Goal: Task Accomplishment & Management: Manage account settings

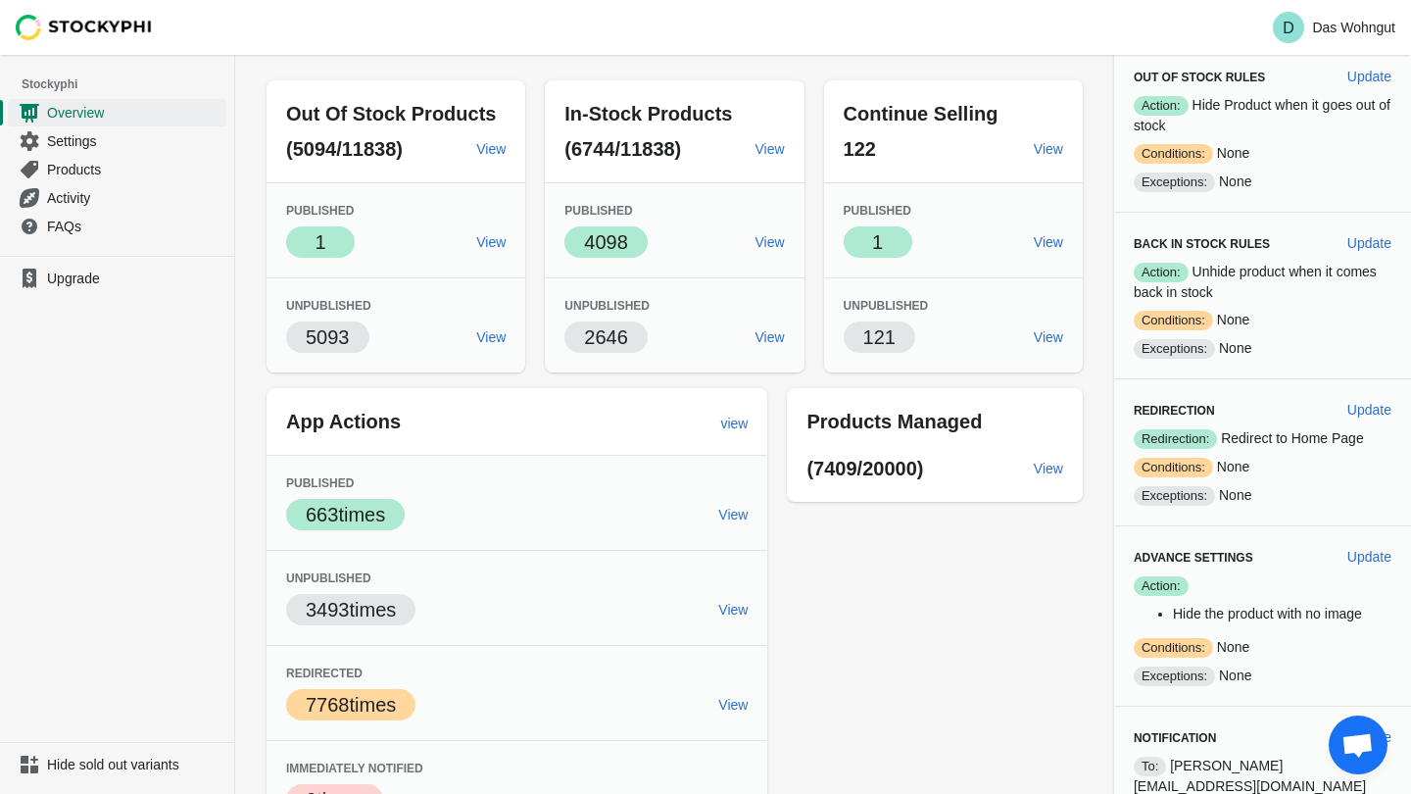
scroll to position [78, 0]
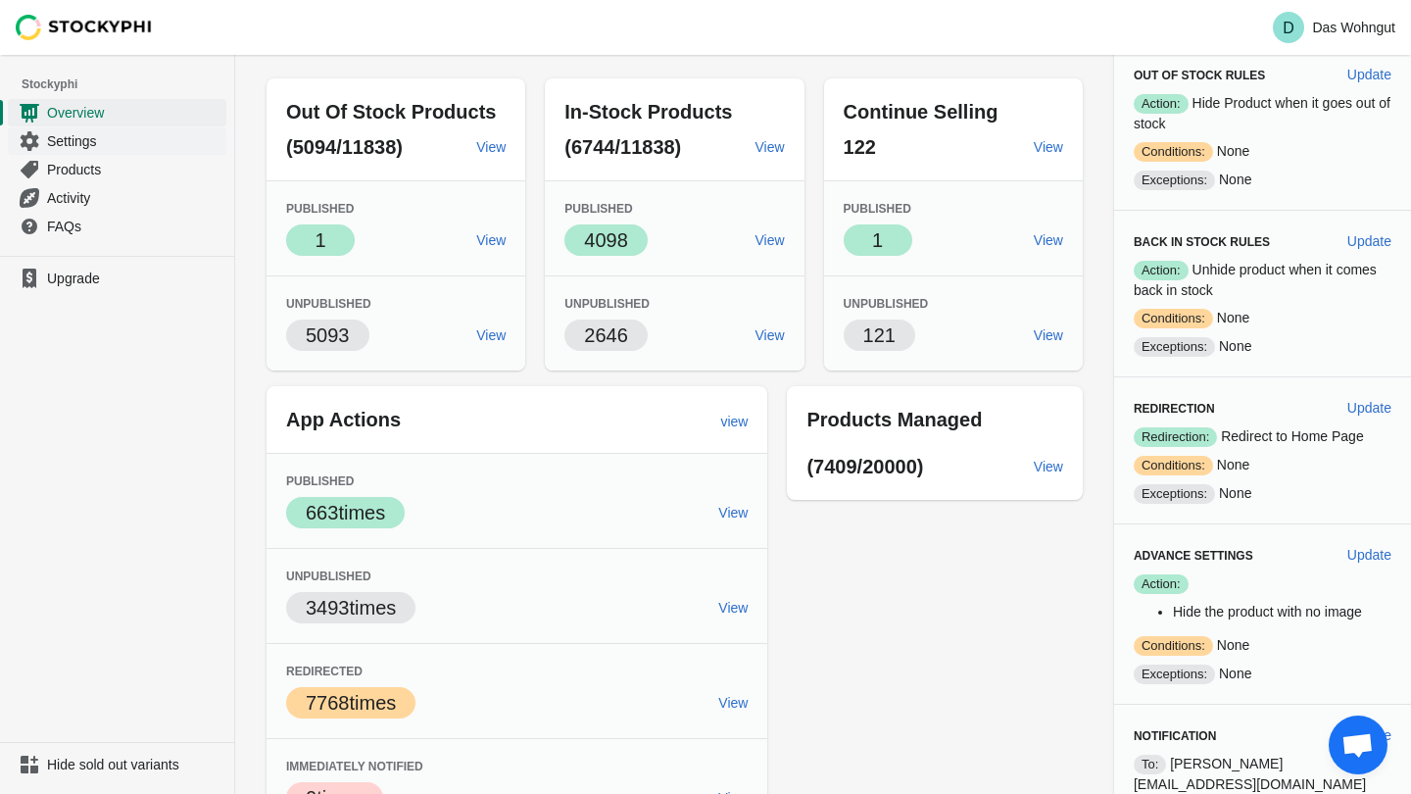
click at [87, 146] on span "Settings" at bounding box center [134, 141] width 175 height 20
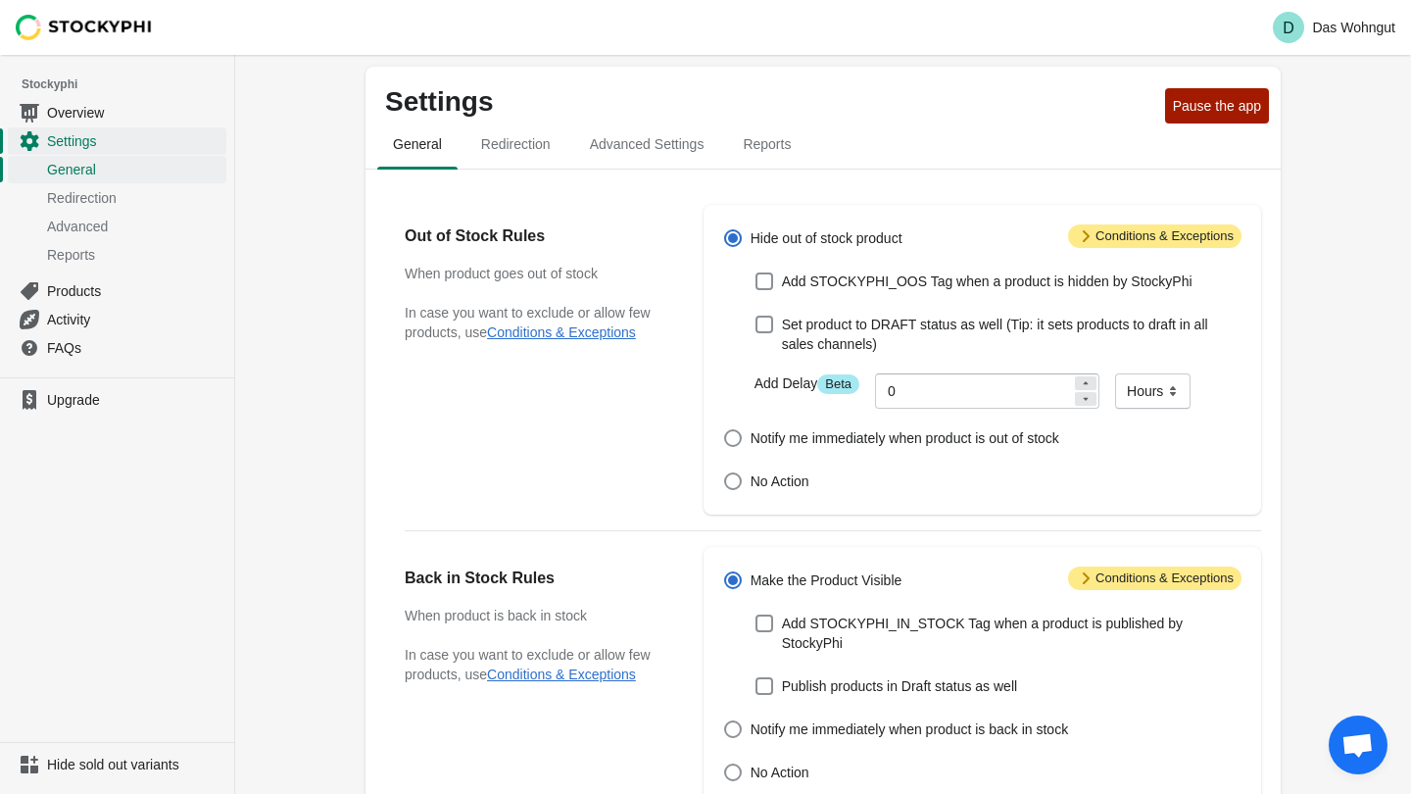
scroll to position [12, 0]
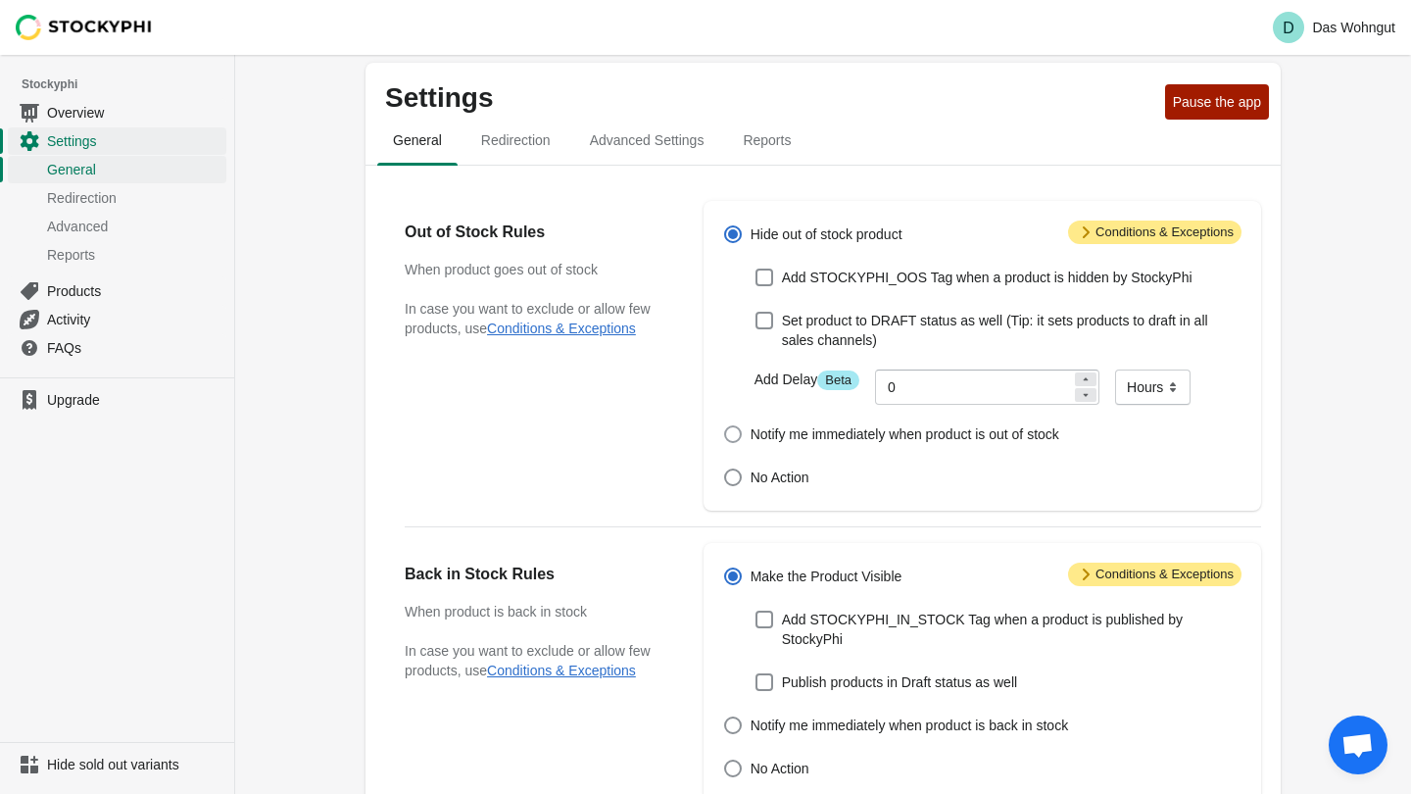
click at [730, 436] on span at bounding box center [733, 434] width 18 height 18
click at [725, 426] on input "Notify me immediately when product is out of stock" at bounding box center [724, 425] width 1 height 1
radio input "true"
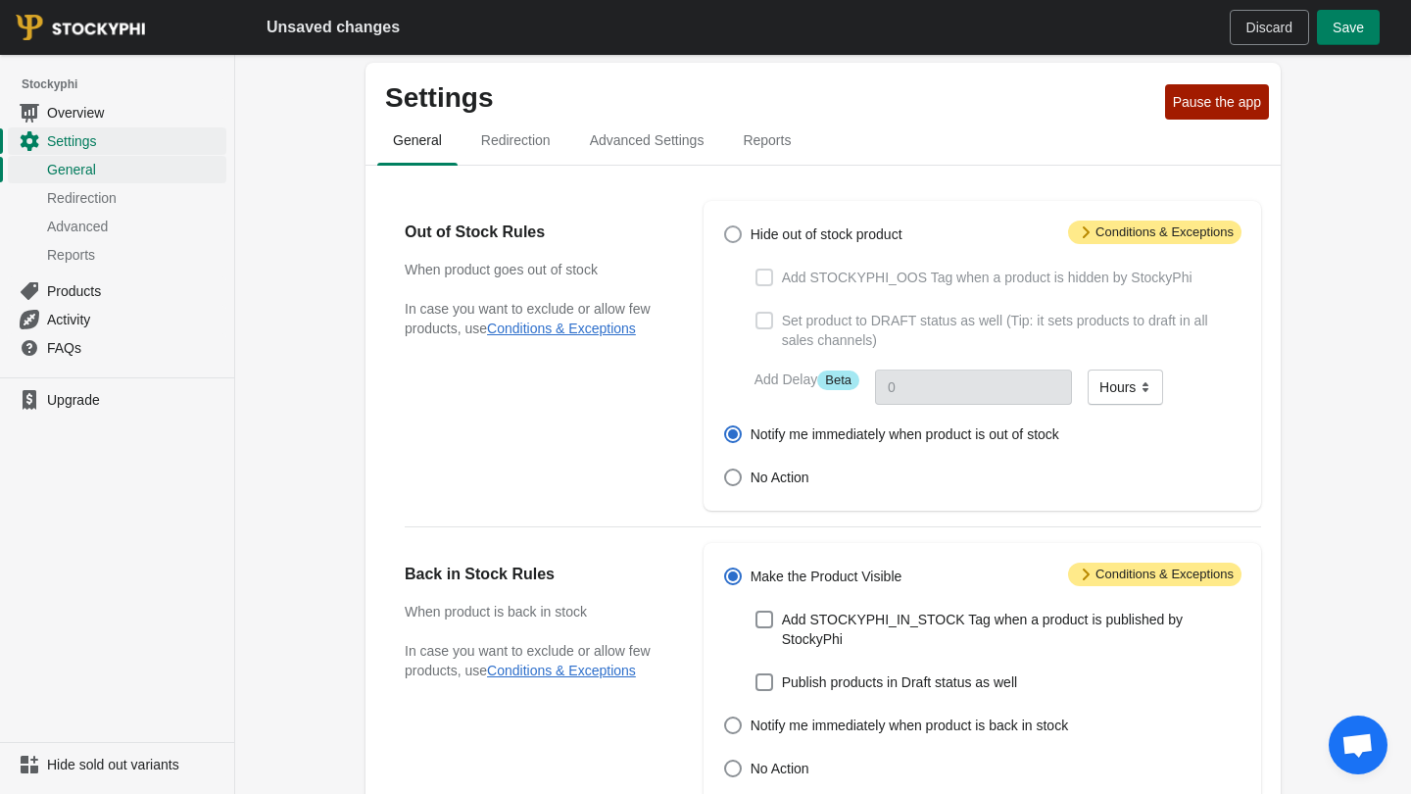
click at [734, 239] on span at bounding box center [733, 234] width 18 height 18
click at [725, 226] on input "Hide out of stock product" at bounding box center [724, 225] width 1 height 1
radio input "true"
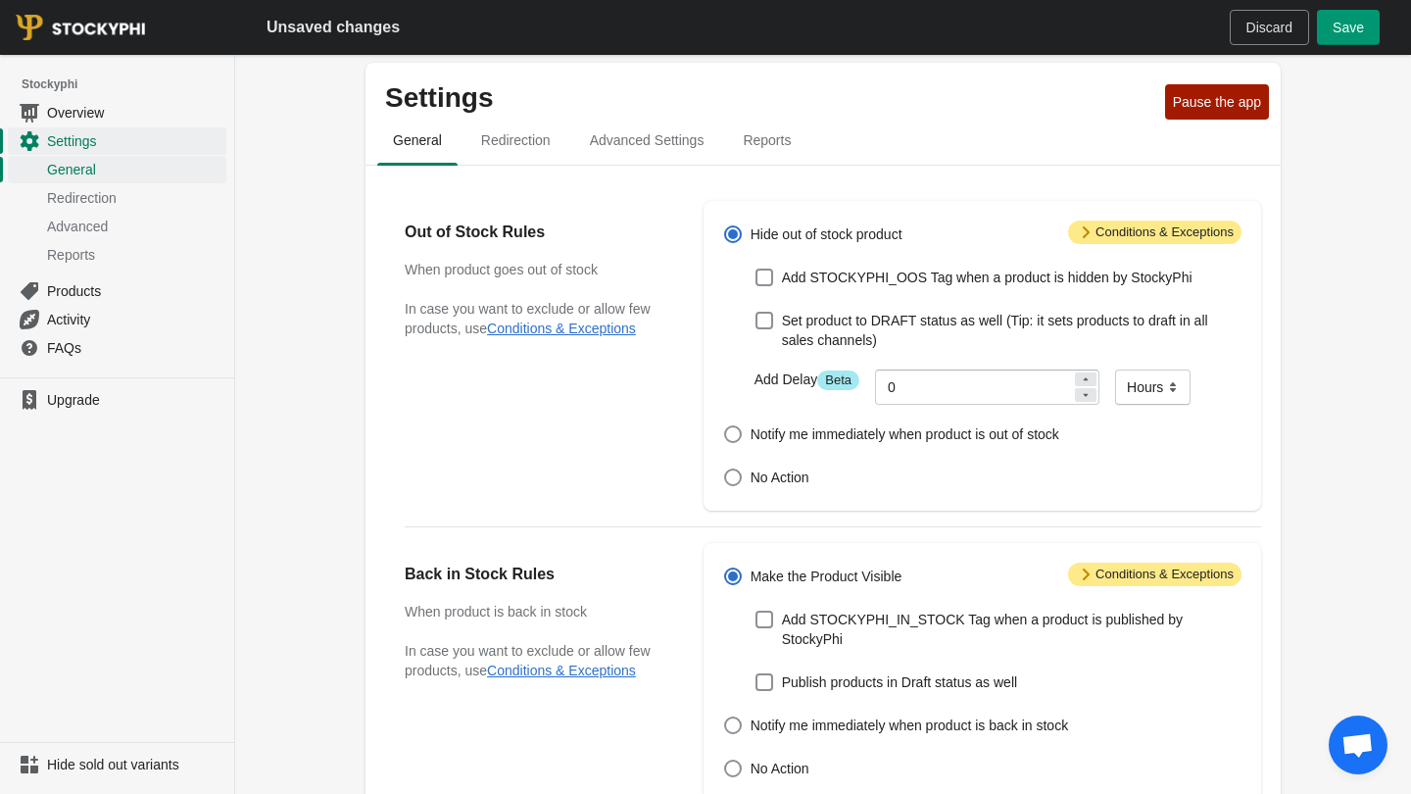
click at [1355, 33] on span "Save" at bounding box center [1347, 28] width 31 height 16
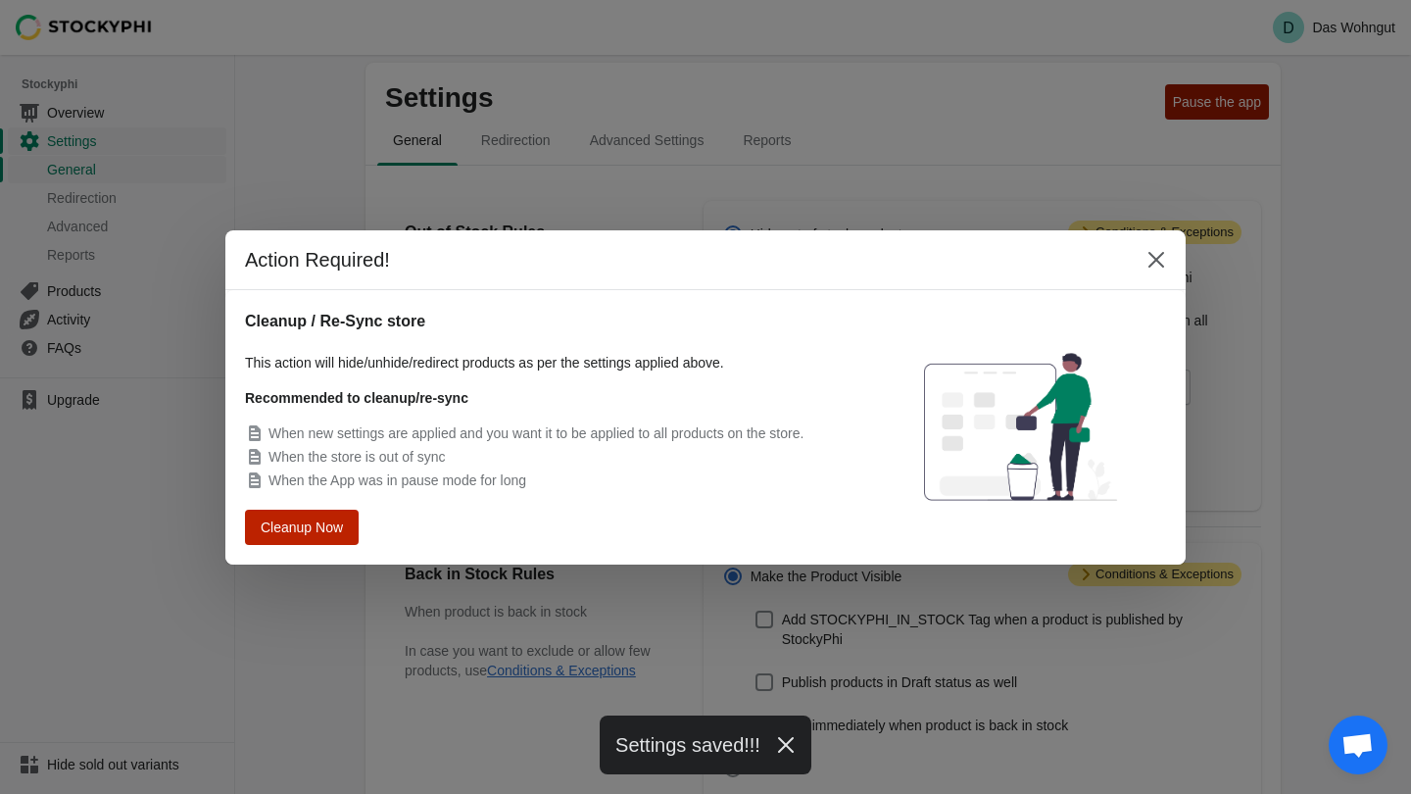
click at [308, 529] on span "Cleanup Now" at bounding box center [302, 526] width 74 height 14
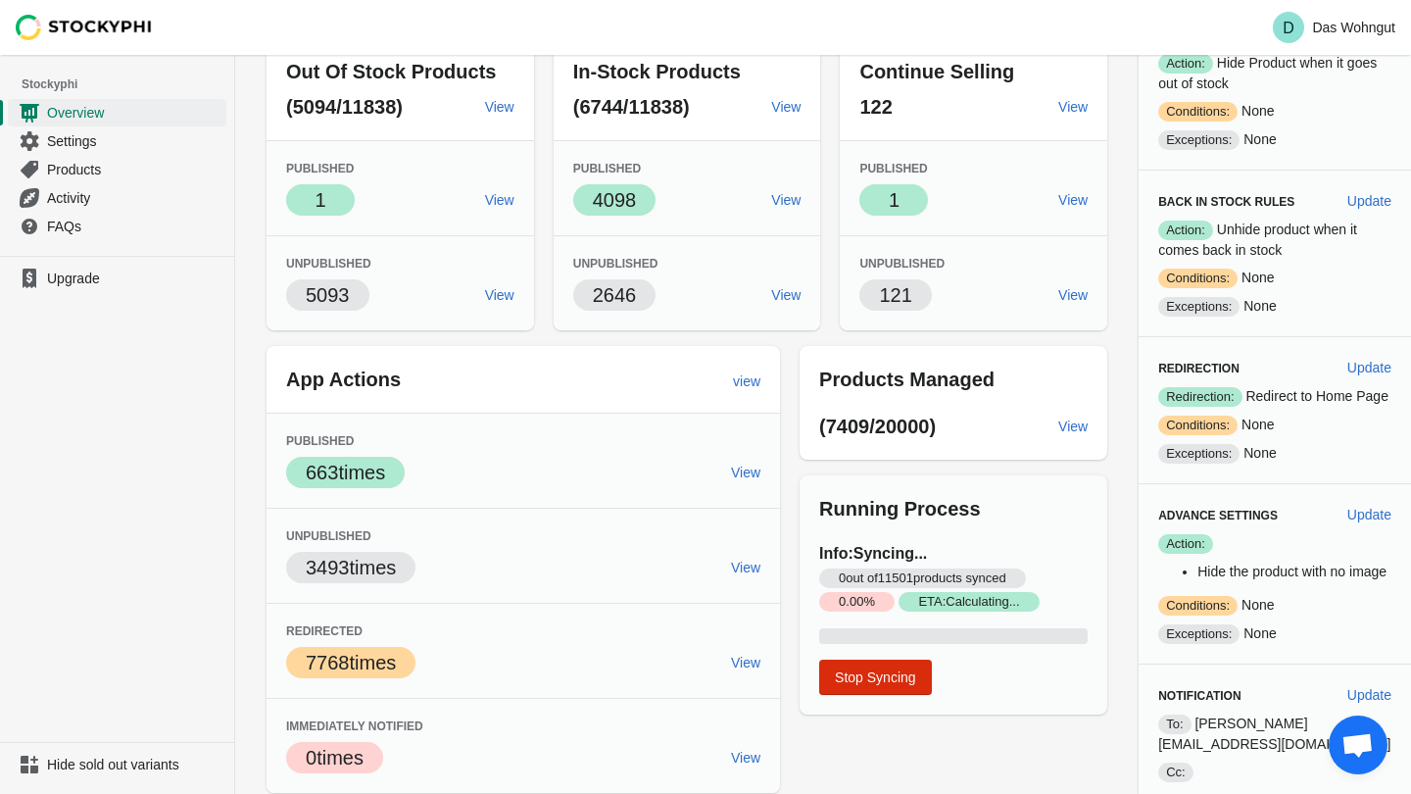
scroll to position [118, 0]
click at [911, 602] on span "Success ETA: Calculating..." at bounding box center [968, 603] width 140 height 20
